Goal: Find specific page/section: Find specific page/section

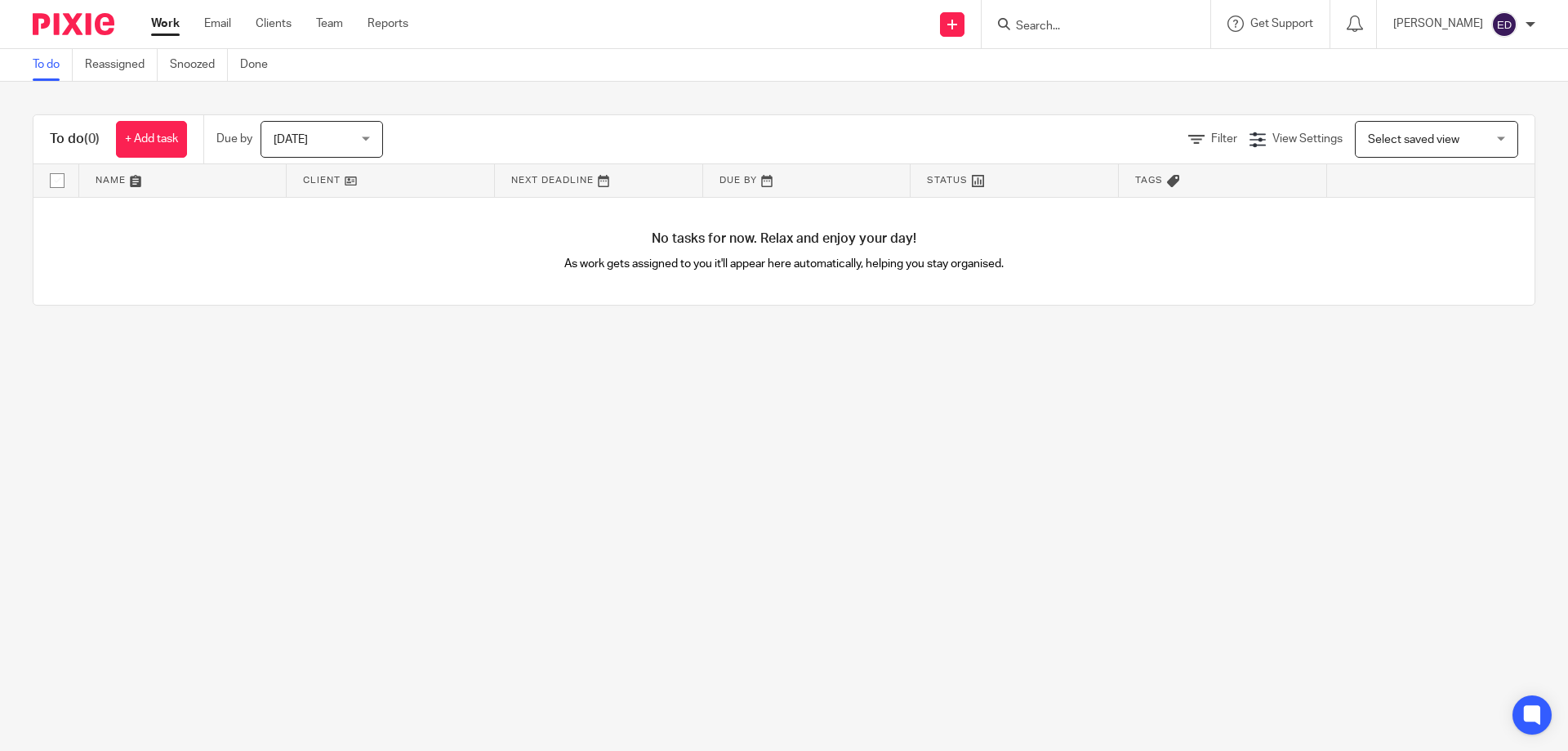
click at [1107, 26] on input "Search" at bounding box center [1088, 27] width 147 height 15
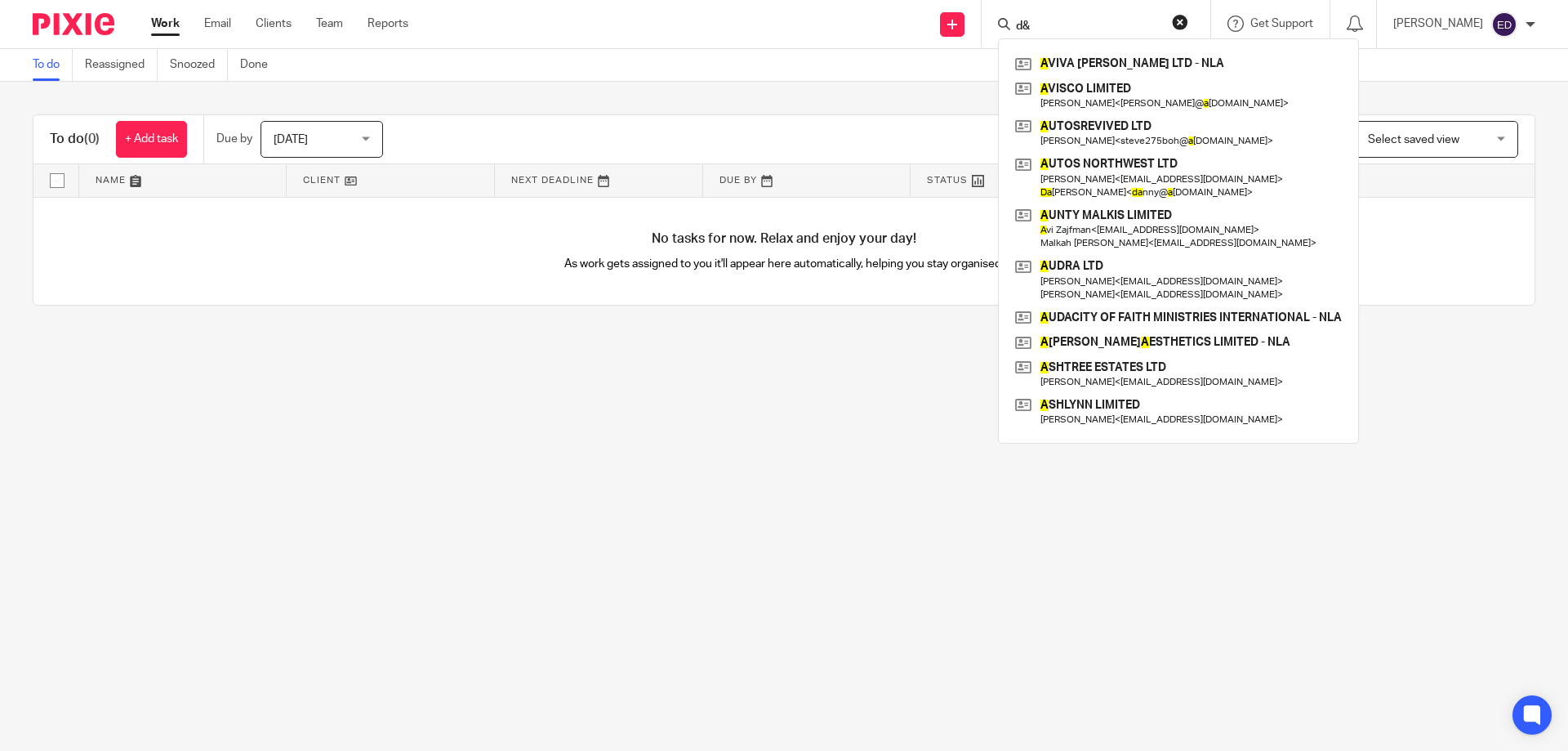
type input "d"
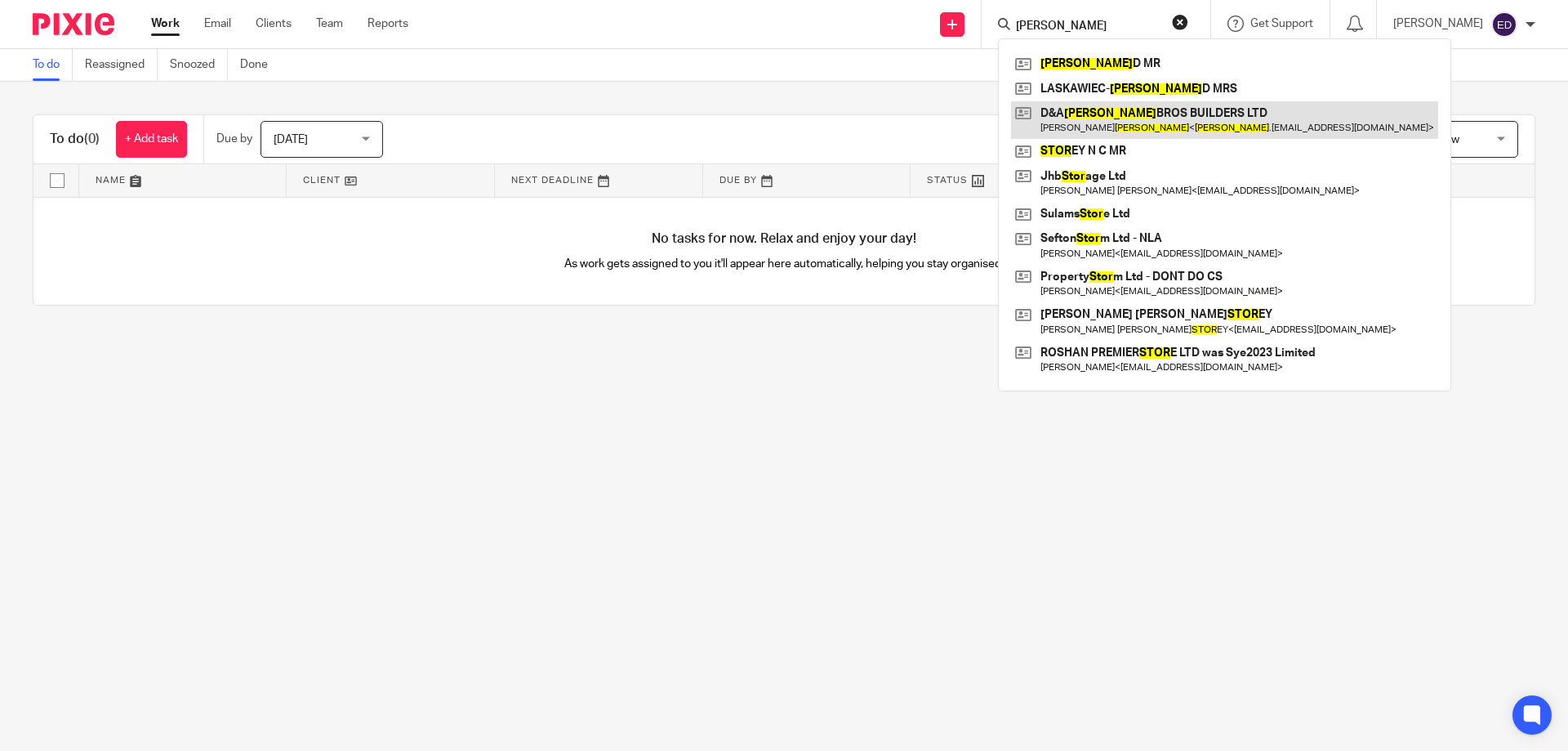
type input "[PERSON_NAME]"
click at [1148, 118] on link at bounding box center [1224, 120] width 427 height 37
